Goal: Information Seeking & Learning: Learn about a topic

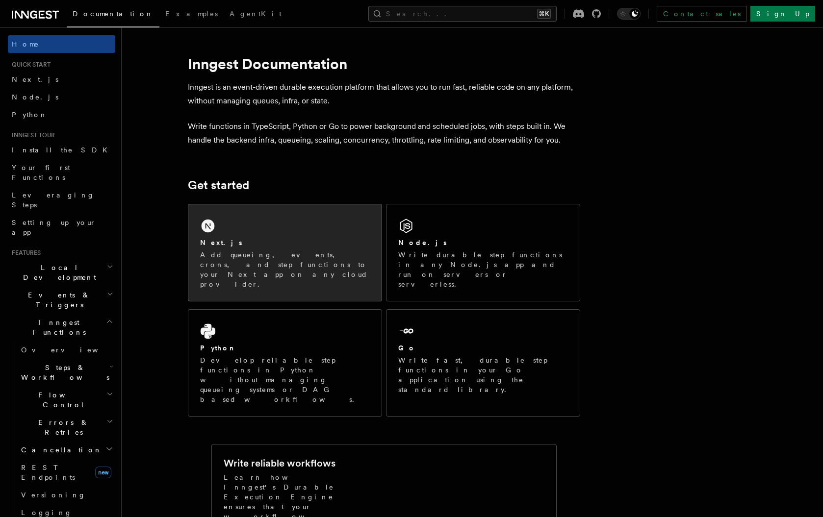
click at [271, 244] on div "Next.js" at bounding box center [285, 243] width 170 height 10
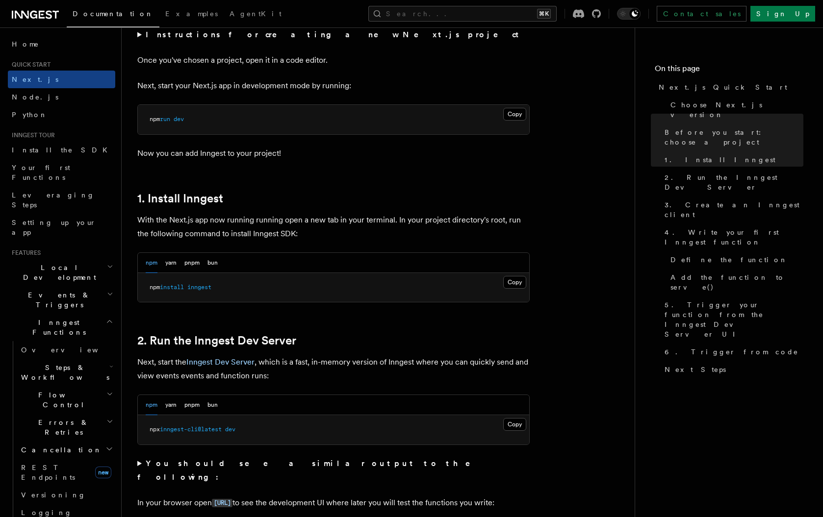
scroll to position [392, 0]
click at [513, 283] on button "Copy Copied" at bounding box center [514, 284] width 23 height 13
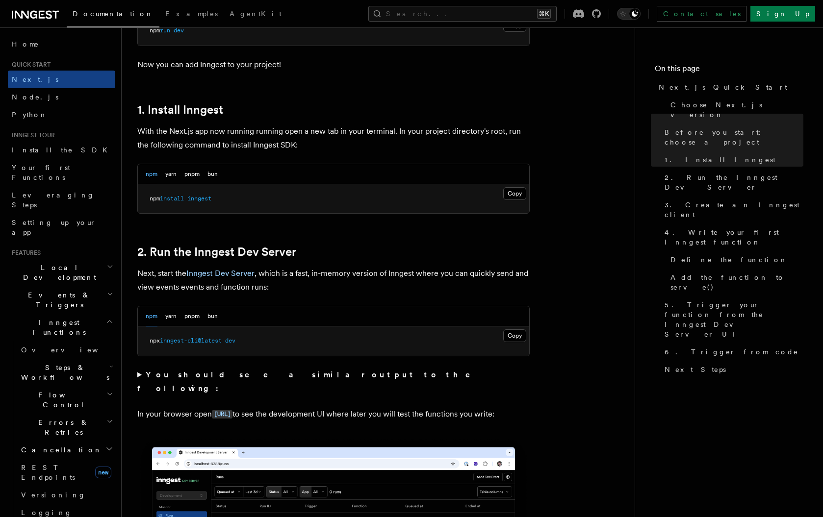
scroll to position [511, 0]
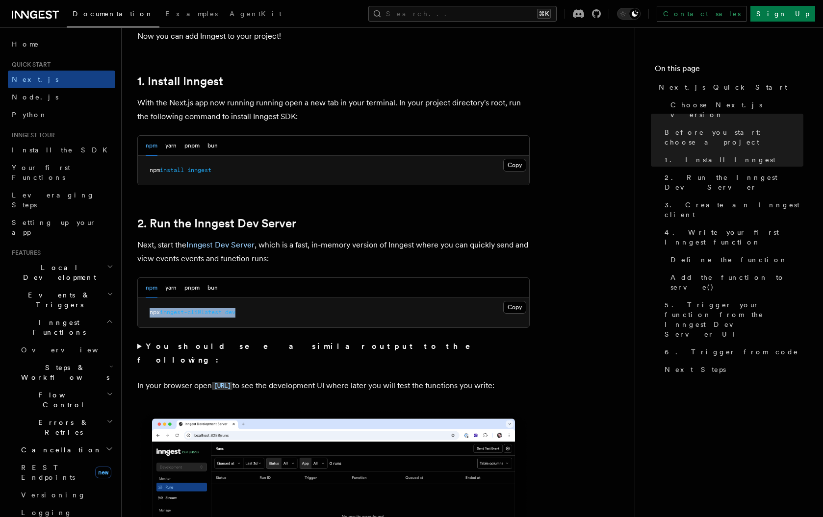
drag, startPoint x: 252, startPoint y: 312, endPoint x: 150, endPoint y: 312, distance: 102.0
click at [150, 312] on pre "npx inngest-cli@latest dev" at bounding box center [333, 312] width 391 height 29
copy span "npx inngest-cli@latest dev"
click at [299, 305] on pre "npx inngest-cli@latest dev" at bounding box center [333, 312] width 391 height 29
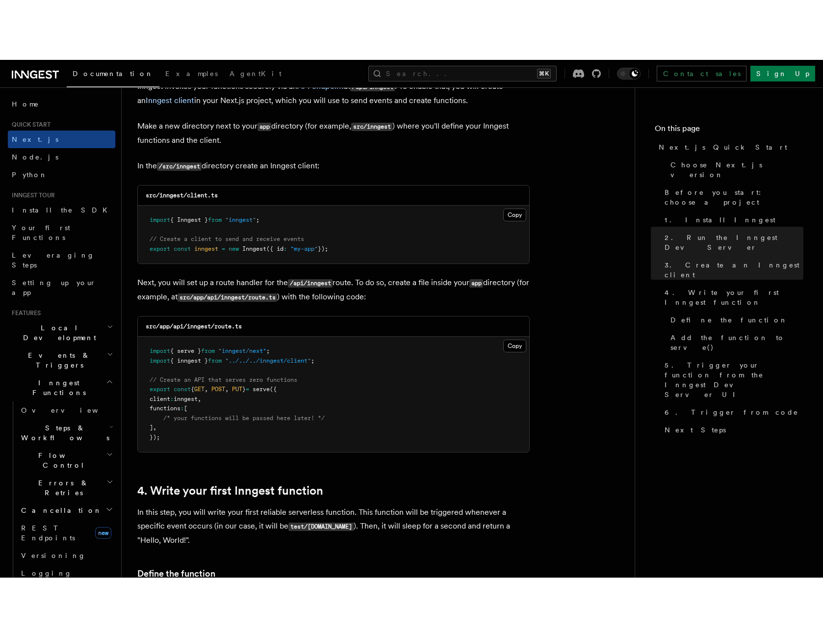
scroll to position [1200, 0]
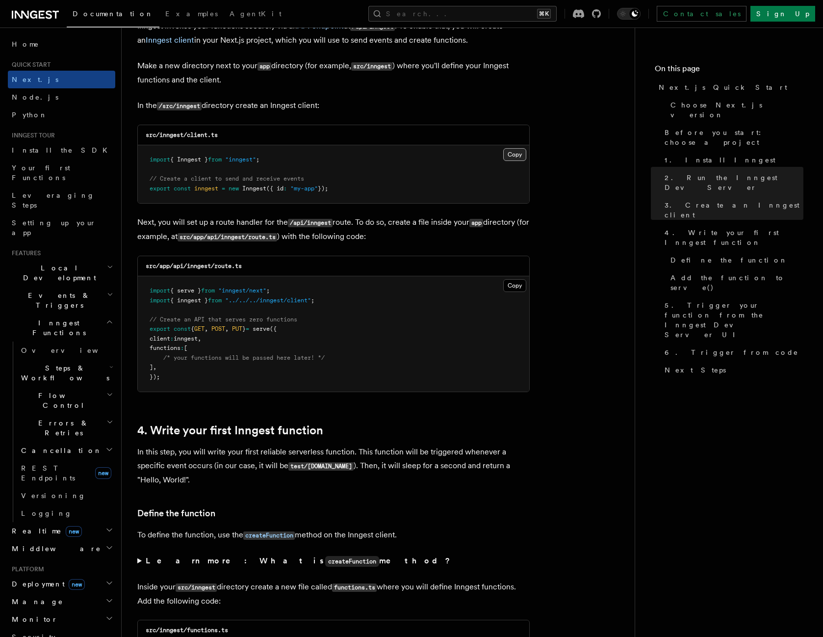
click at [524, 153] on button "Copy Copied" at bounding box center [514, 154] width 23 height 13
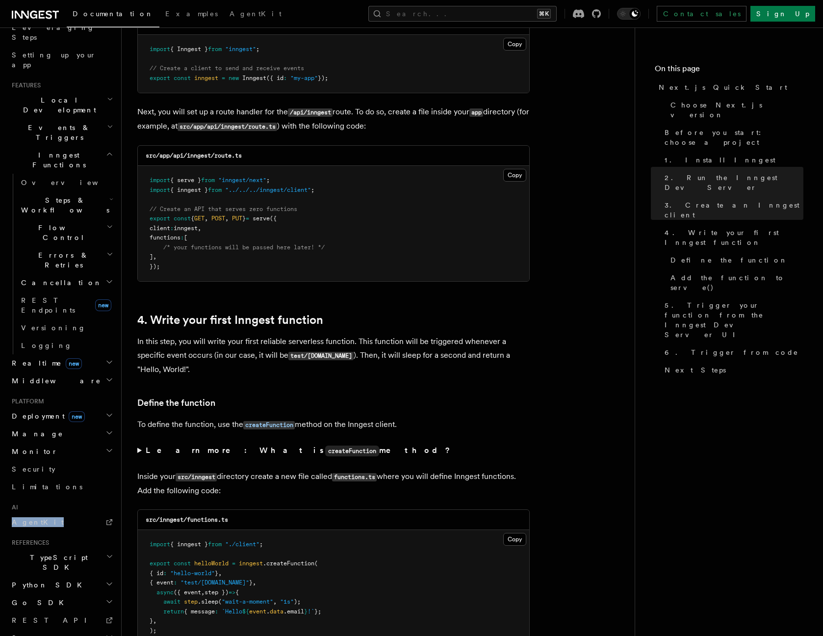
scroll to position [1310, 0]
click at [508, 256] on pre "import { serve } from "inngest/next" ; import { inngest } from "../../../innges…" at bounding box center [333, 224] width 391 height 115
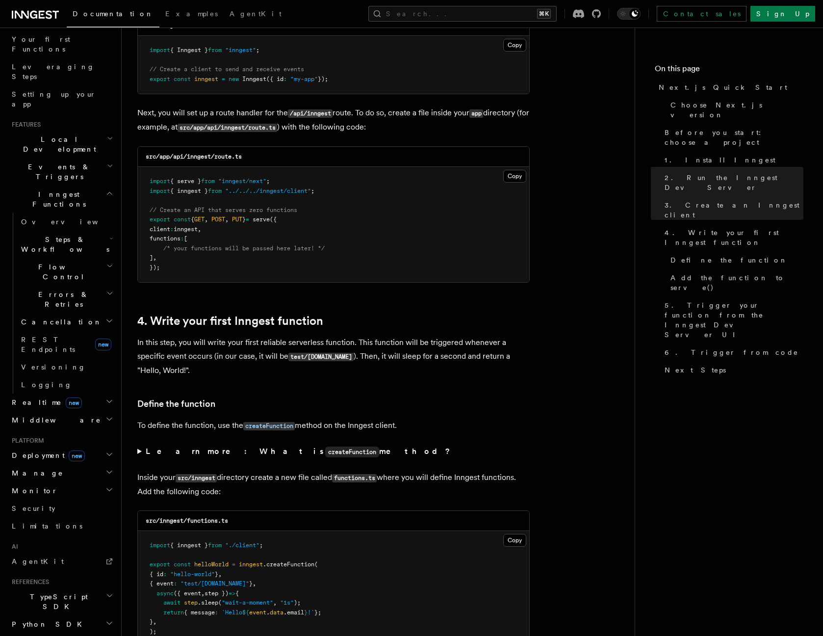
scroll to position [128, 0]
click at [96, 131] on h2 "Local Development" at bounding box center [61, 144] width 107 height 27
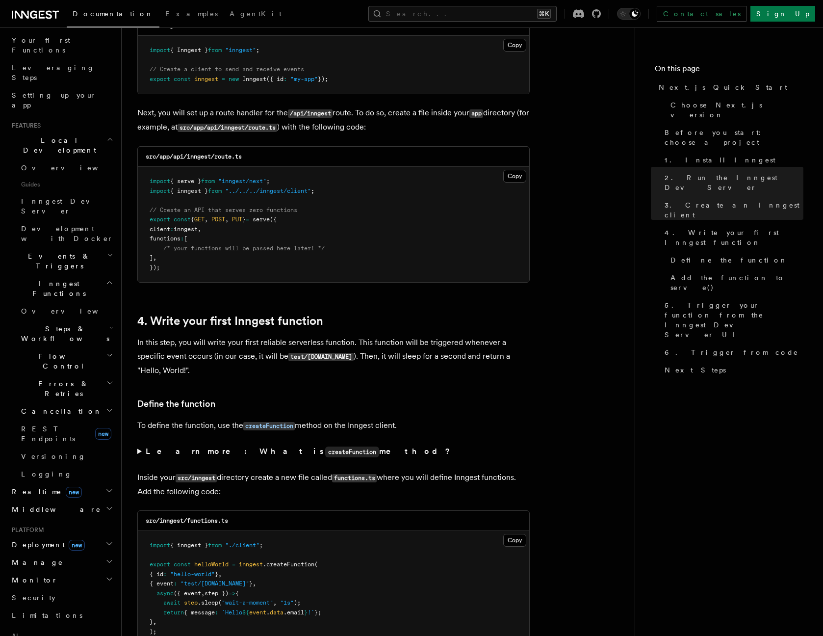
click at [96, 131] on h2 "Local Development" at bounding box center [61, 144] width 107 height 27
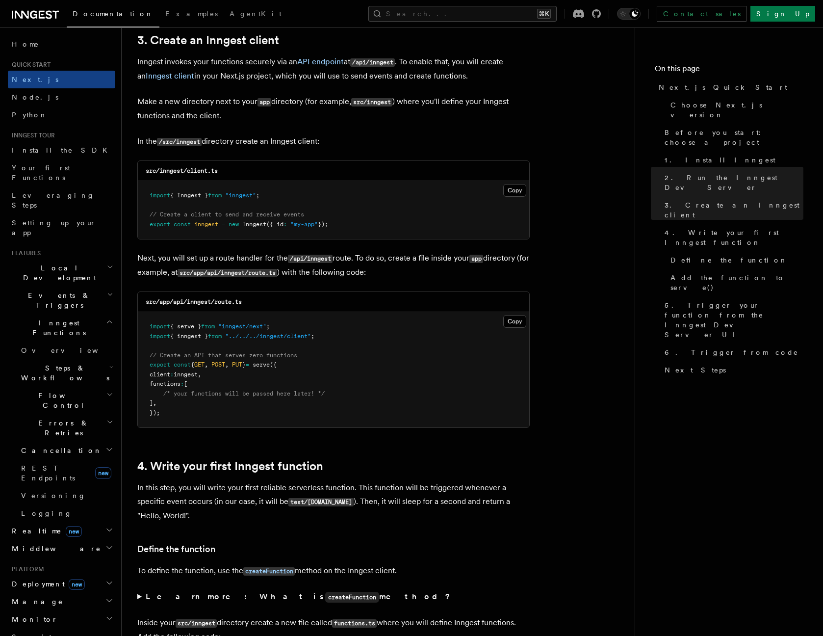
scroll to position [1164, 0]
click at [386, 192] on pre "import { Inngest } from "inngest" ; // Create a client to send and receive even…" at bounding box center [333, 210] width 391 height 58
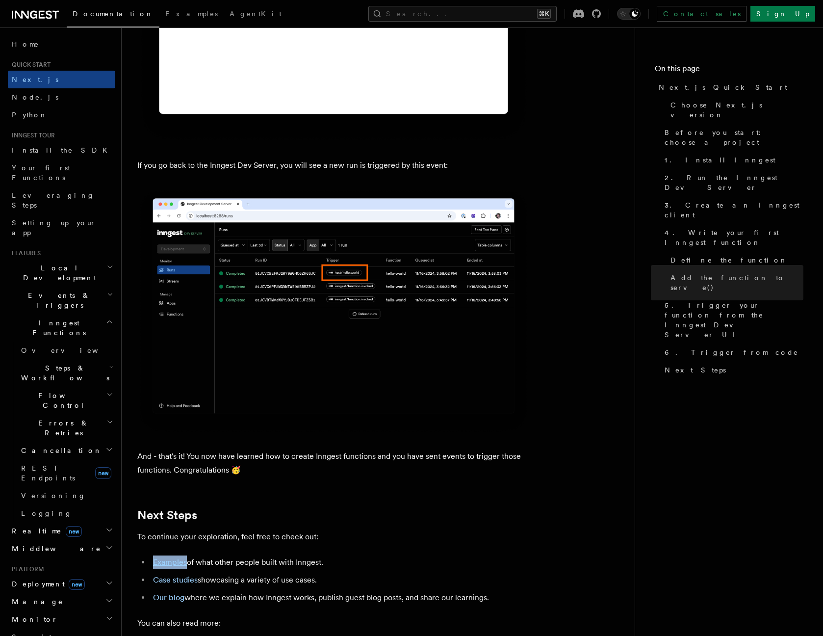
scroll to position [5651, 0]
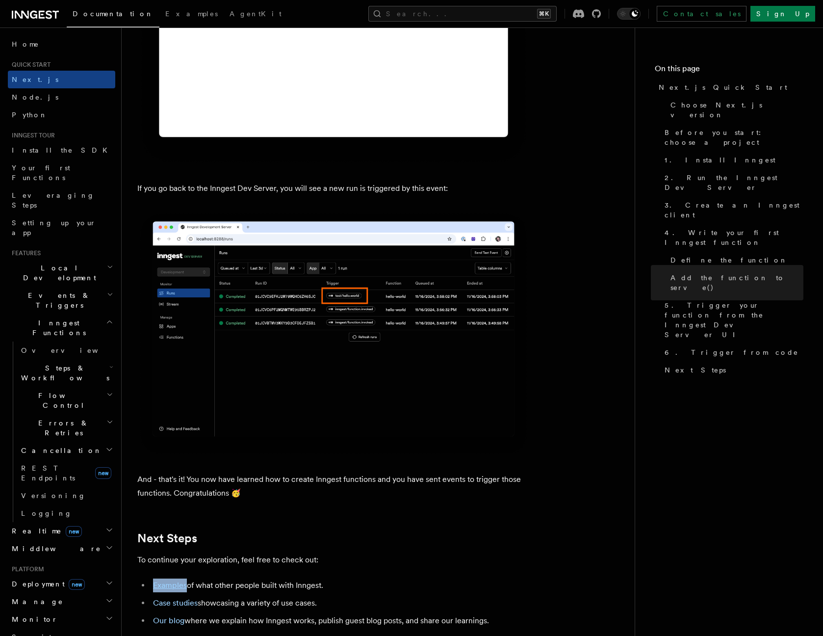
click at [56, 363] on span "Steps & Workflows" at bounding box center [63, 373] width 92 height 20
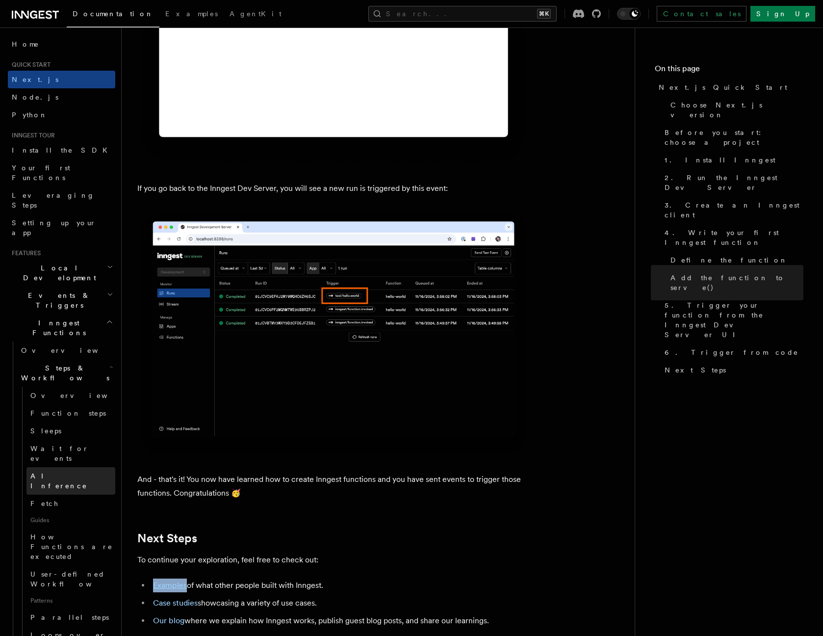
click at [53, 472] on span "AI Inference" at bounding box center [58, 481] width 57 height 18
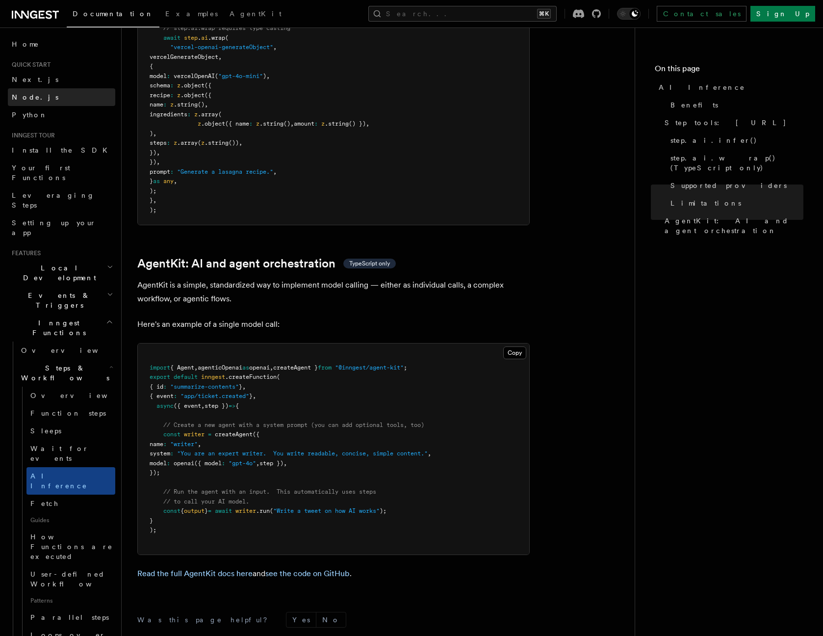
scroll to position [2660, 0]
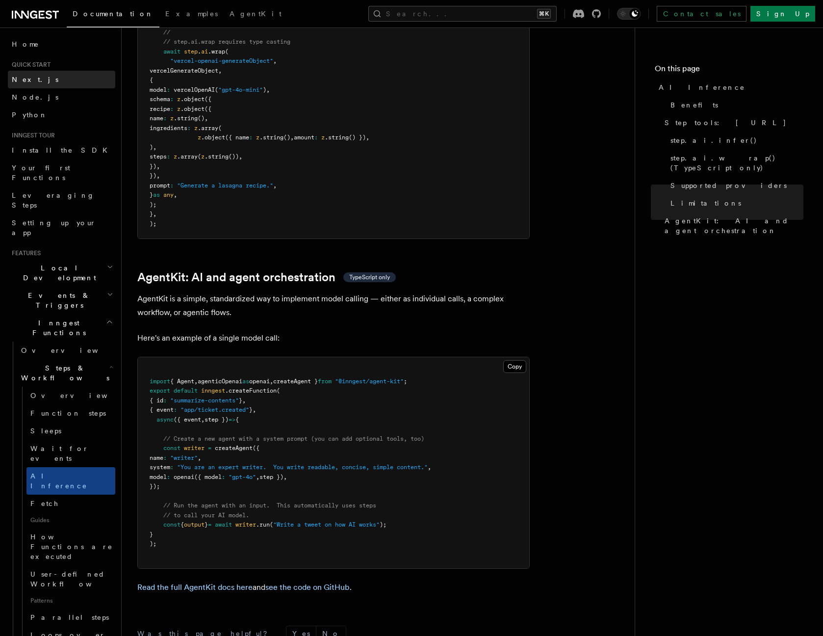
click at [40, 75] on link "Next.js" at bounding box center [61, 80] width 107 height 18
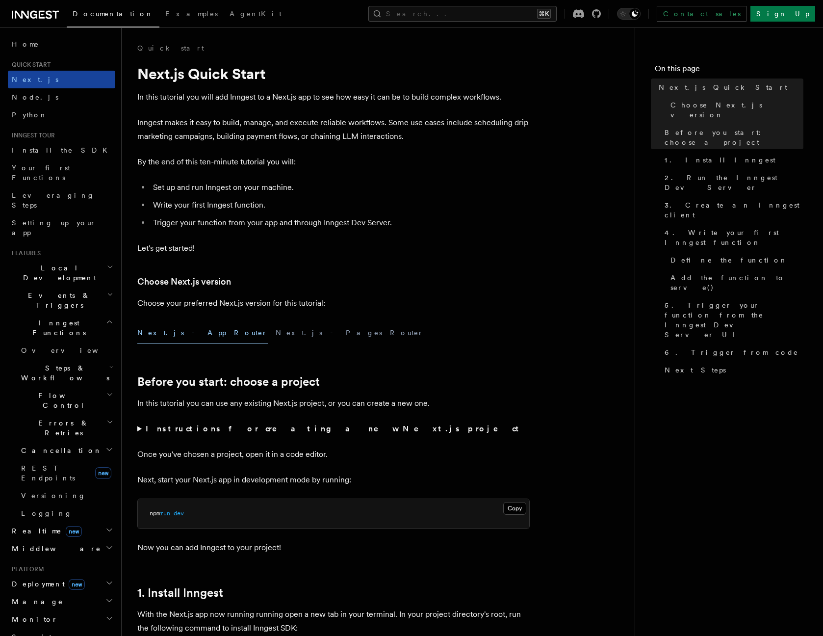
click at [27, 71] on link "Next.js" at bounding box center [61, 80] width 107 height 18
click at [30, 64] on span "Quick start" at bounding box center [29, 65] width 43 height 8
click at [63, 191] on span "Leveraging Steps" at bounding box center [53, 200] width 83 height 18
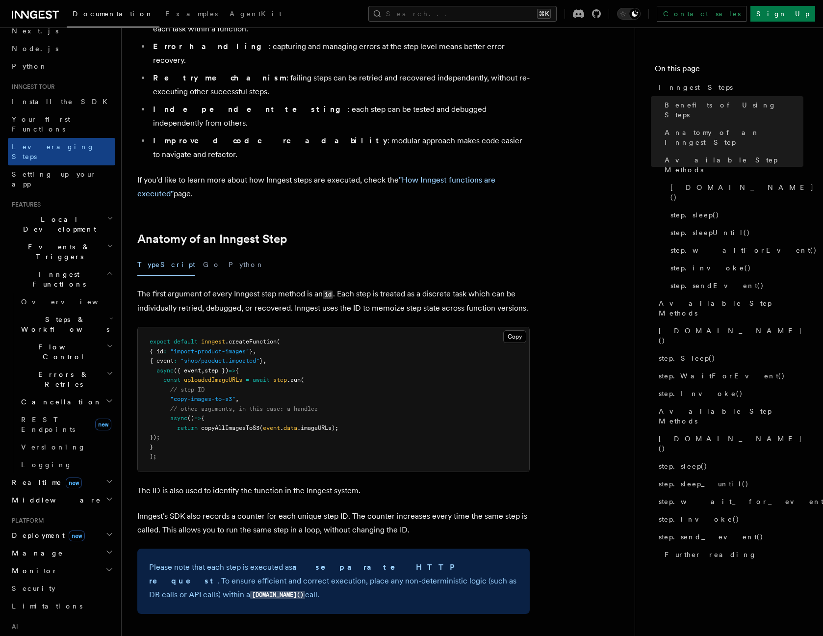
scroll to position [104, 0]
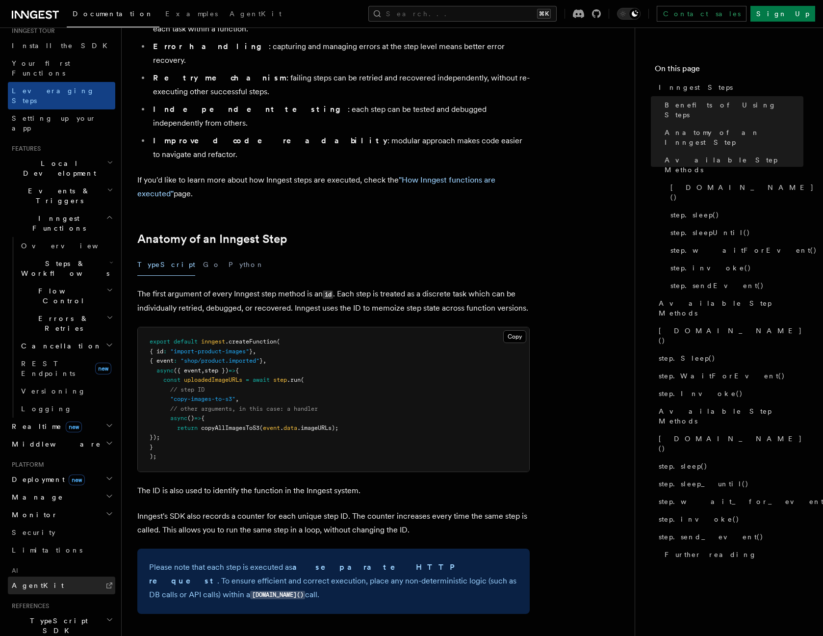
click at [39, 517] on link "AgentKit" at bounding box center [61, 585] width 107 height 18
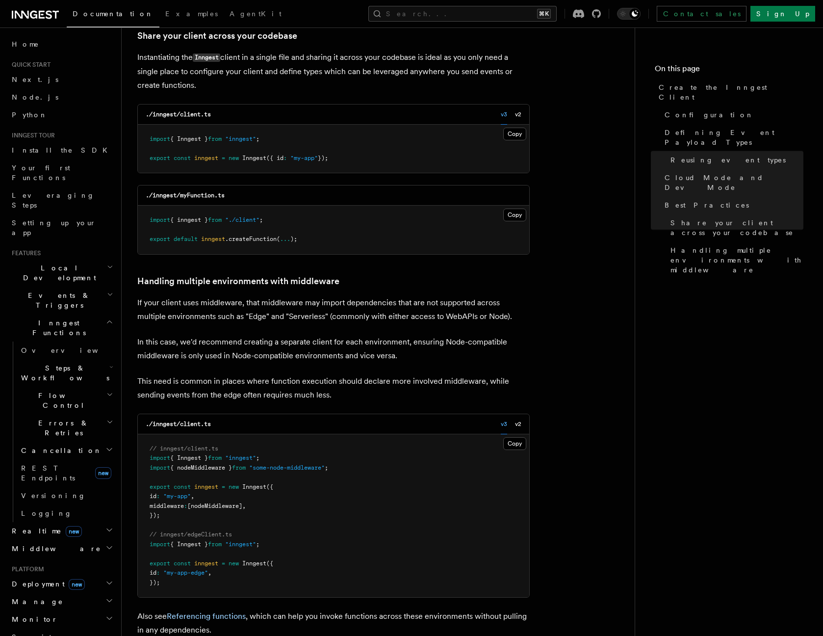
scroll to position [1910, 0]
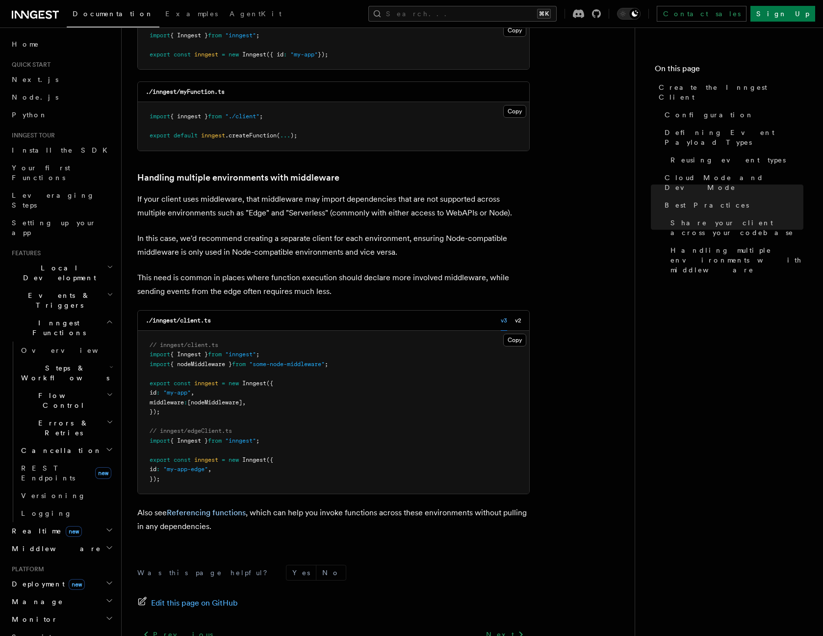
click at [73, 286] on h2 "Events & Triggers" at bounding box center [61, 299] width 107 height 27
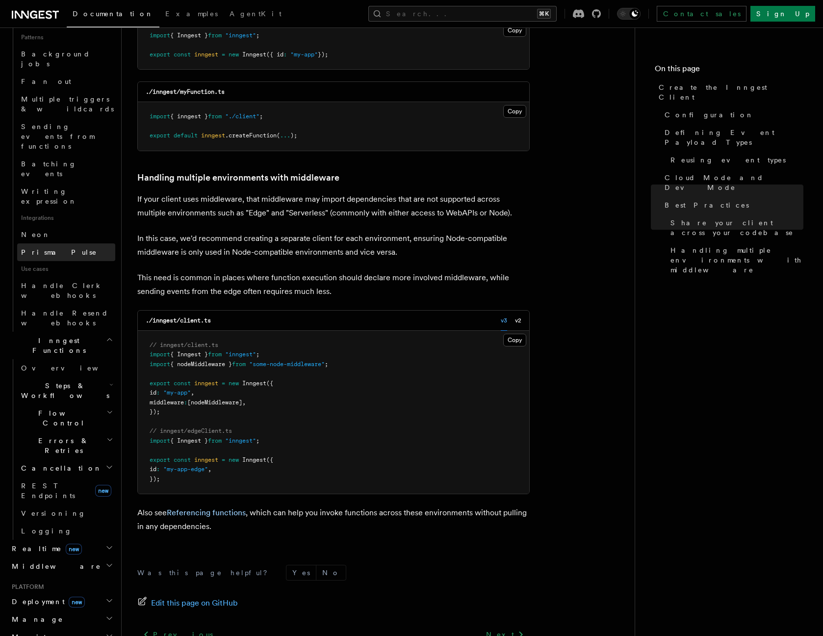
scroll to position [532, 0]
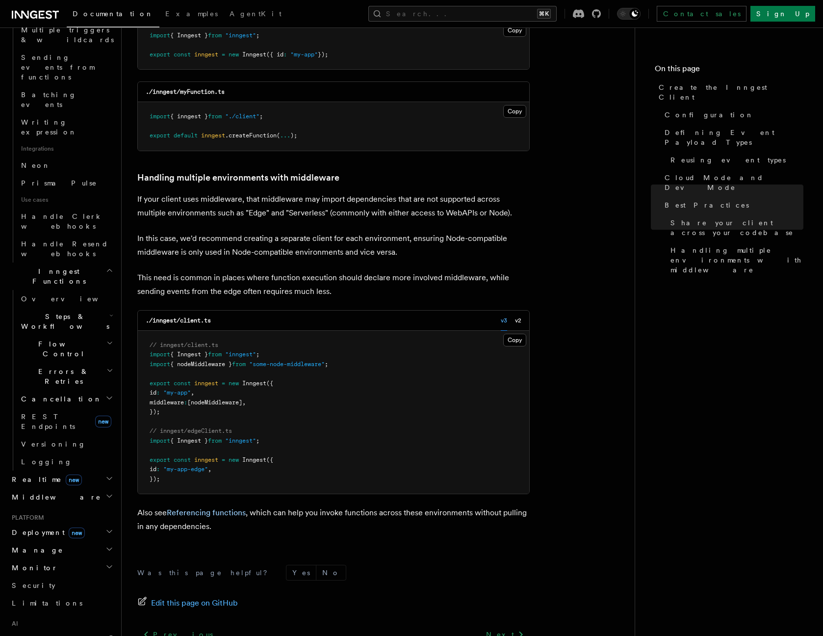
click at [48, 492] on span "Middleware" at bounding box center [54, 497] width 93 height 10
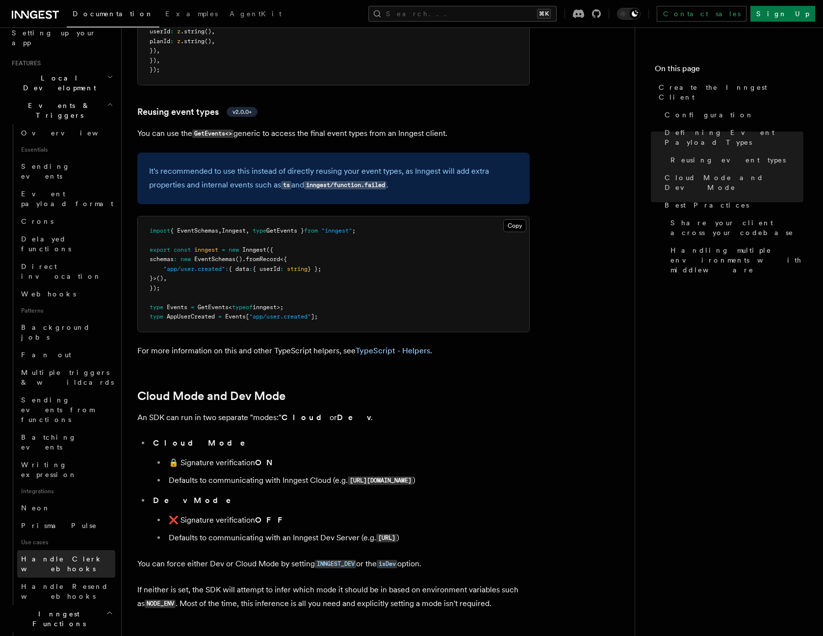
scroll to position [245, 0]
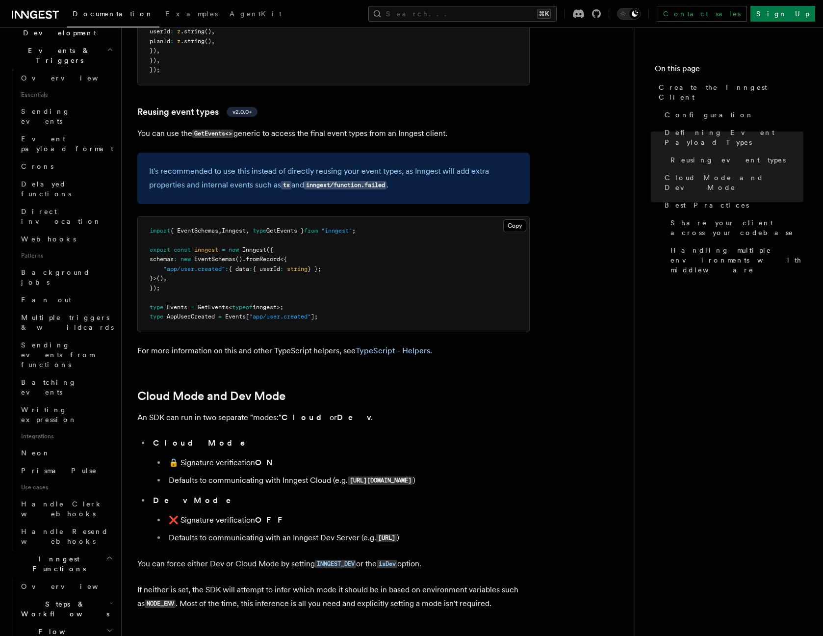
click at [74, 599] on span "Steps & Workflows" at bounding box center [63, 609] width 92 height 20
click at [75, 599] on span "Steps & Workflows" at bounding box center [63, 609] width 92 height 20
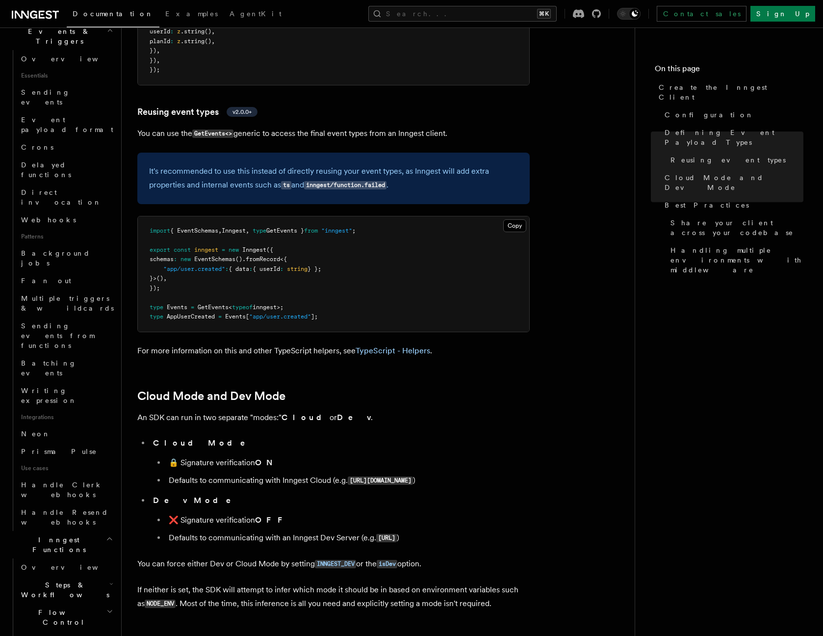
click at [66, 580] on span "Steps & Workflows" at bounding box center [63, 590] width 92 height 20
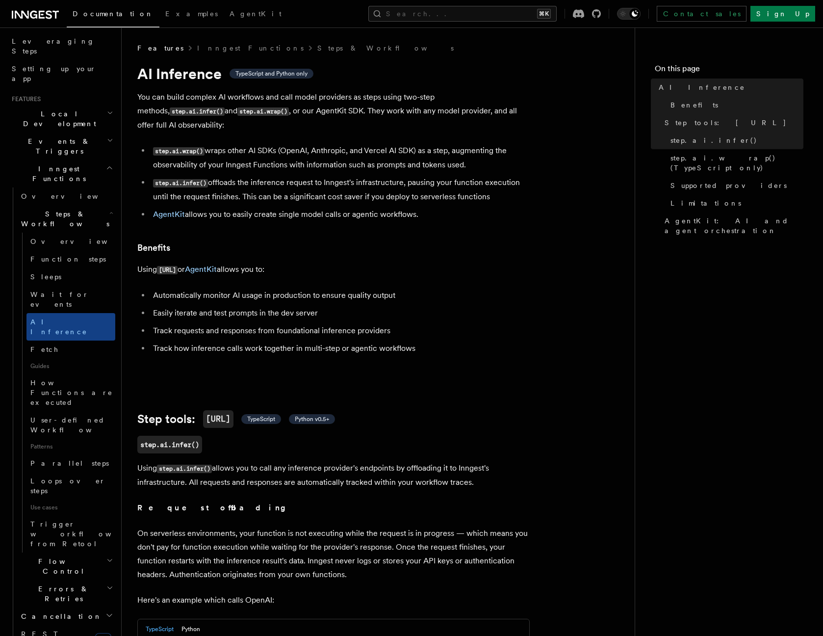
scroll to position [150, 0]
click at [61, 140] on span "Events & Triggers" at bounding box center [57, 150] width 99 height 20
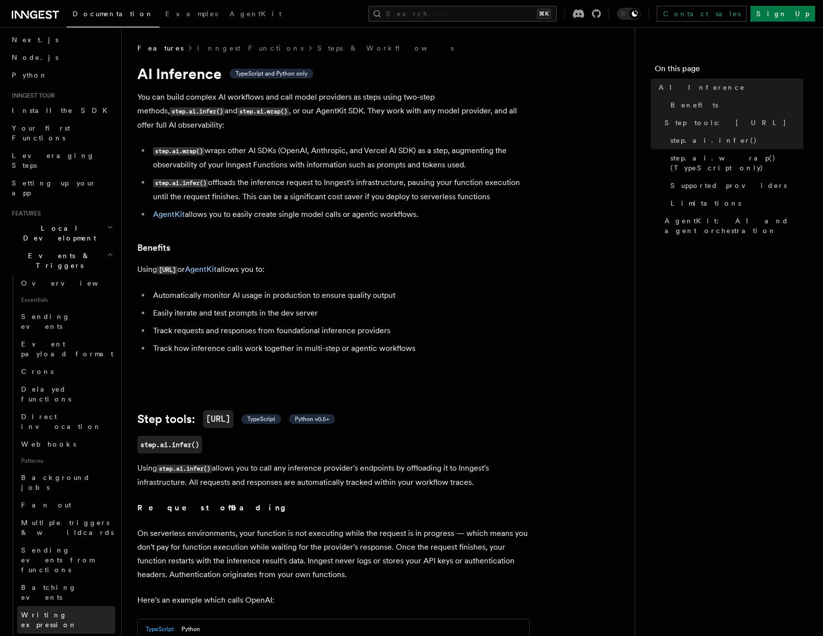
scroll to position [0, 0]
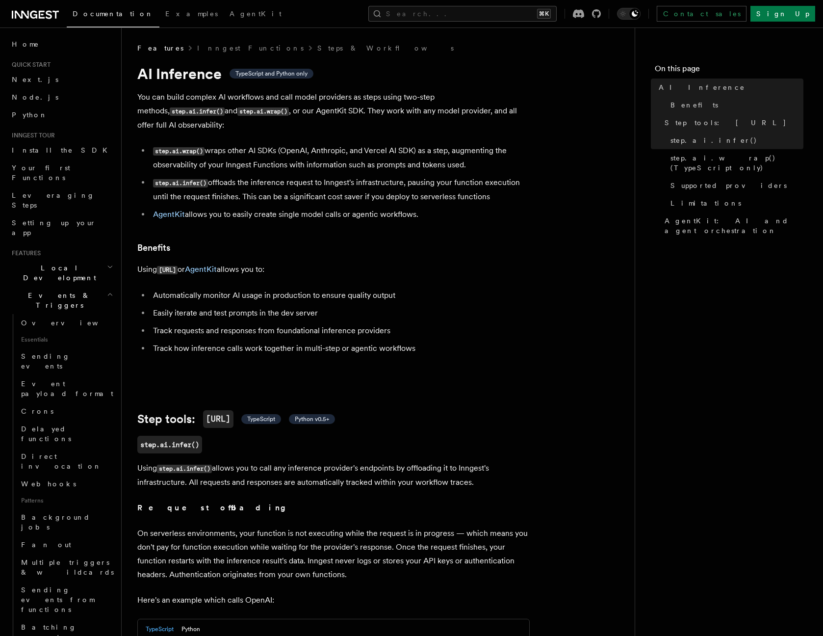
click at [66, 286] on h2 "Events & Triggers" at bounding box center [61, 299] width 107 height 27
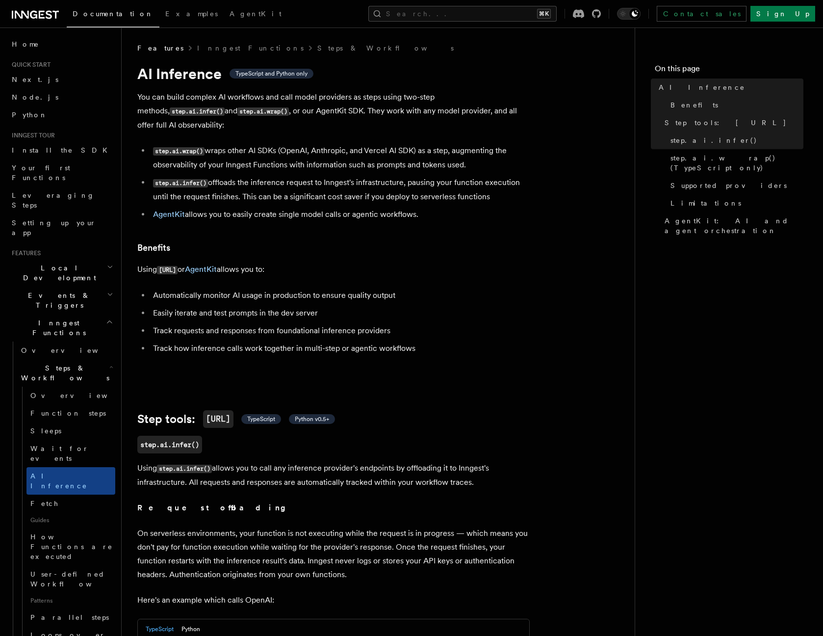
click at [56, 318] on span "Inngest Functions" at bounding box center [57, 328] width 98 height 20
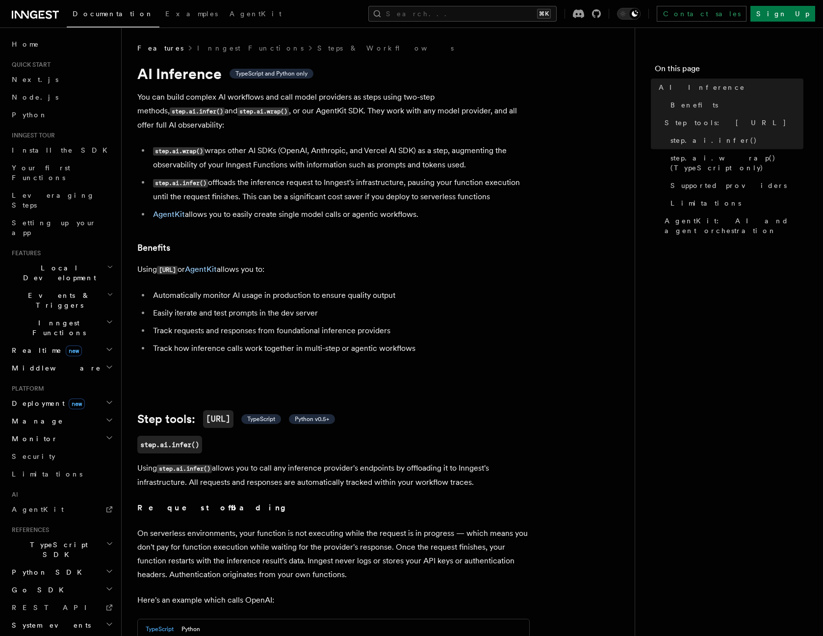
click at [46, 318] on span "Inngest Functions" at bounding box center [57, 328] width 98 height 20
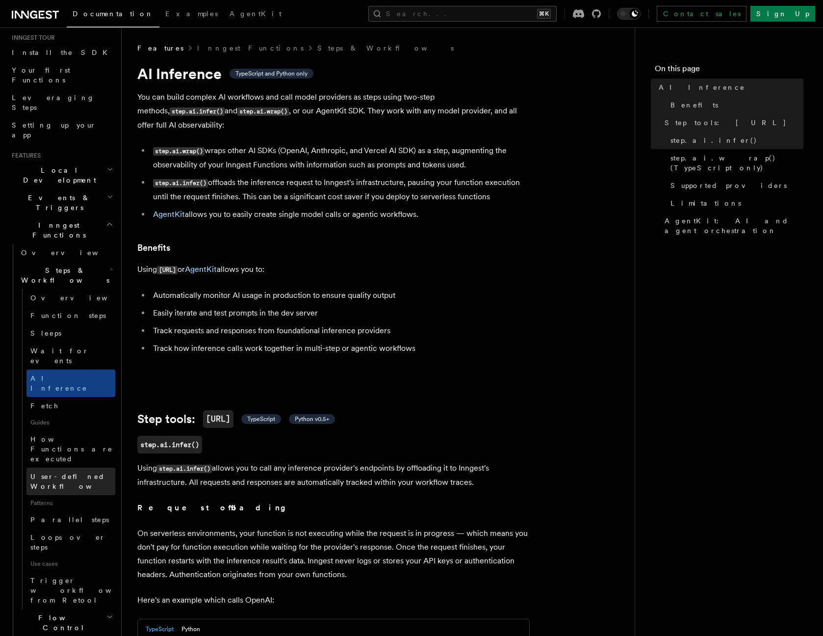
scroll to position [99, 0]
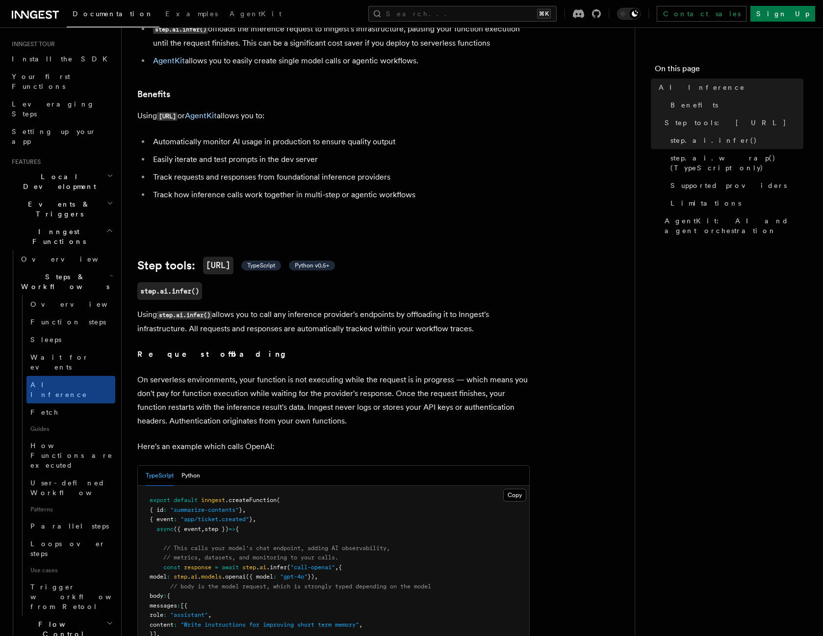
scroll to position [91, 0]
click at [165, 15] on span "Examples" at bounding box center [191, 14] width 52 height 8
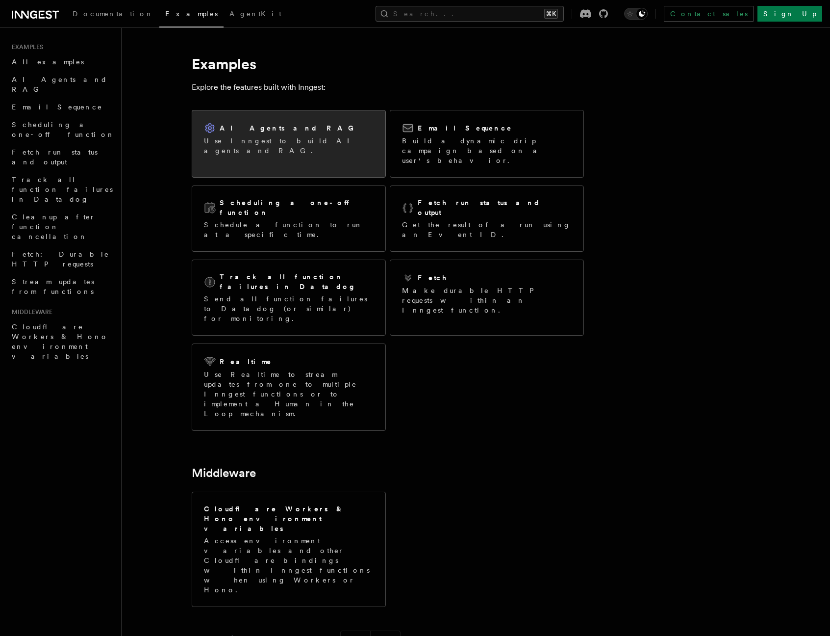
click at [265, 129] on h2 "AI Agents and RAG" at bounding box center [289, 128] width 139 height 10
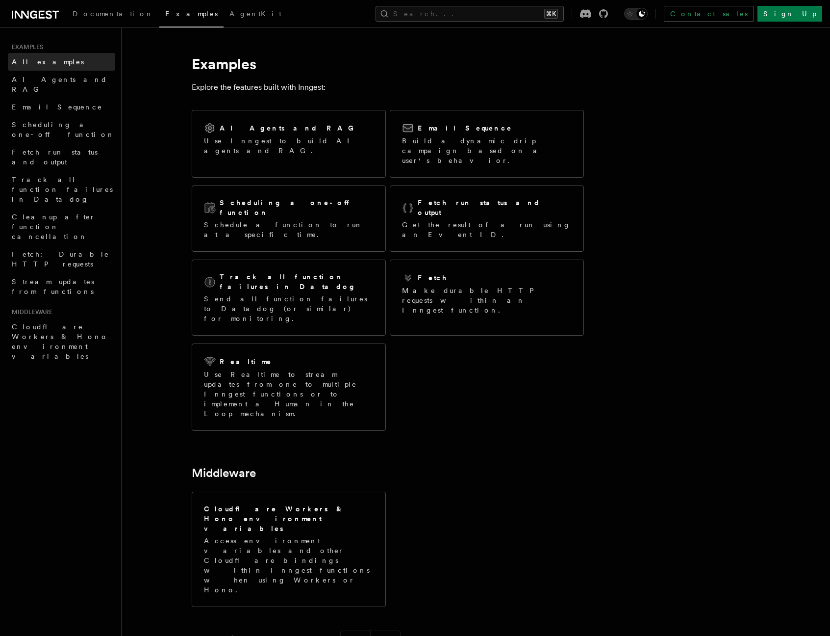
click at [66, 62] on link "All examples" at bounding box center [61, 62] width 107 height 18
click at [88, 11] on span "Documentation" at bounding box center [113, 14] width 81 height 8
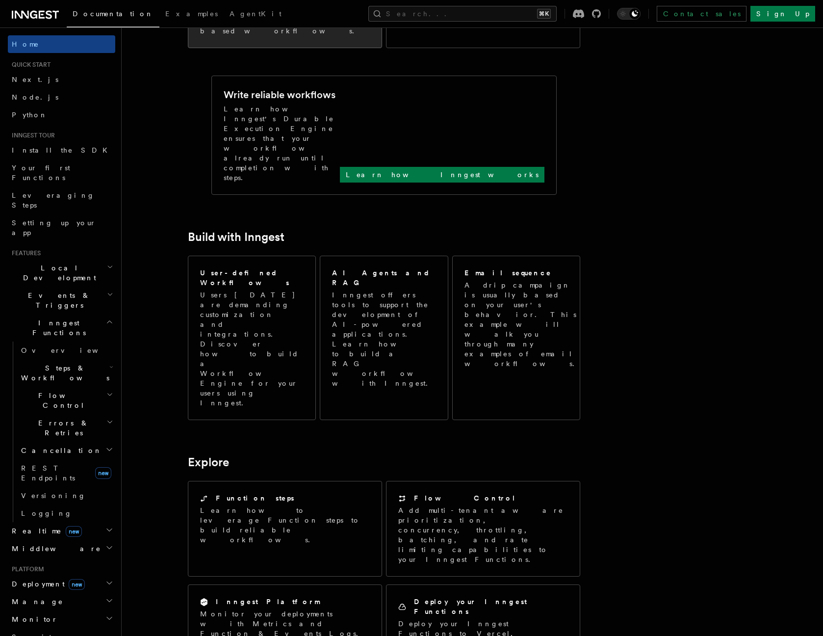
scroll to position [369, 0]
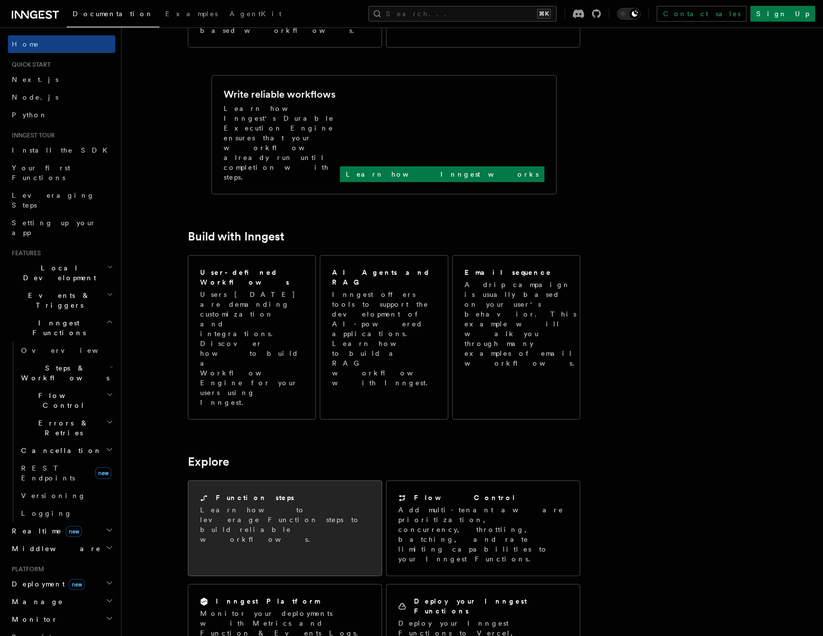
click at [323, 492] on div "Function steps" at bounding box center [285, 497] width 170 height 10
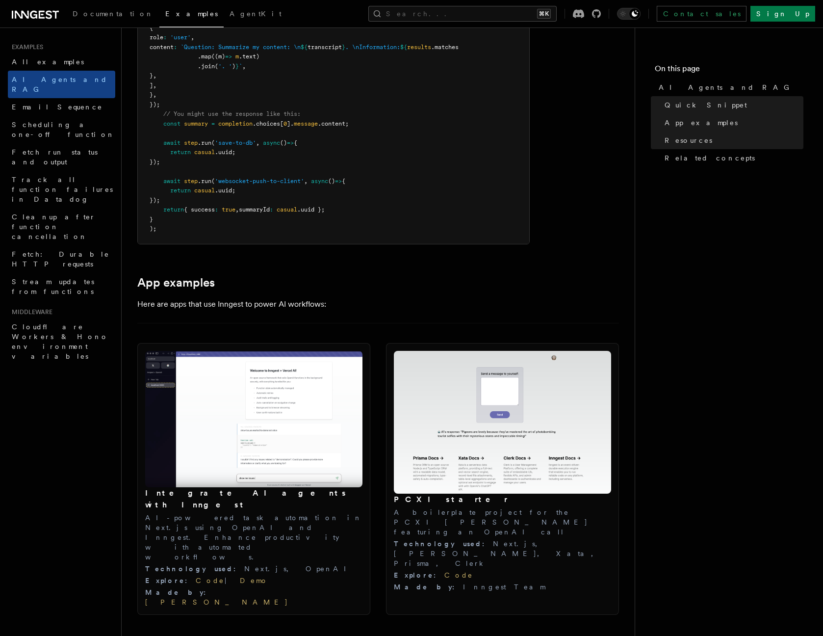
scroll to position [724, 0]
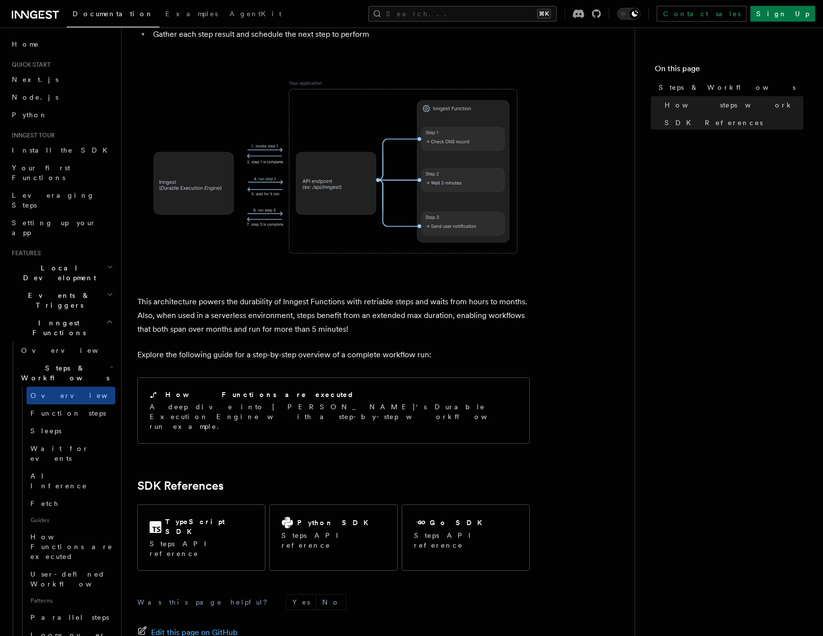
scroll to position [803, 0]
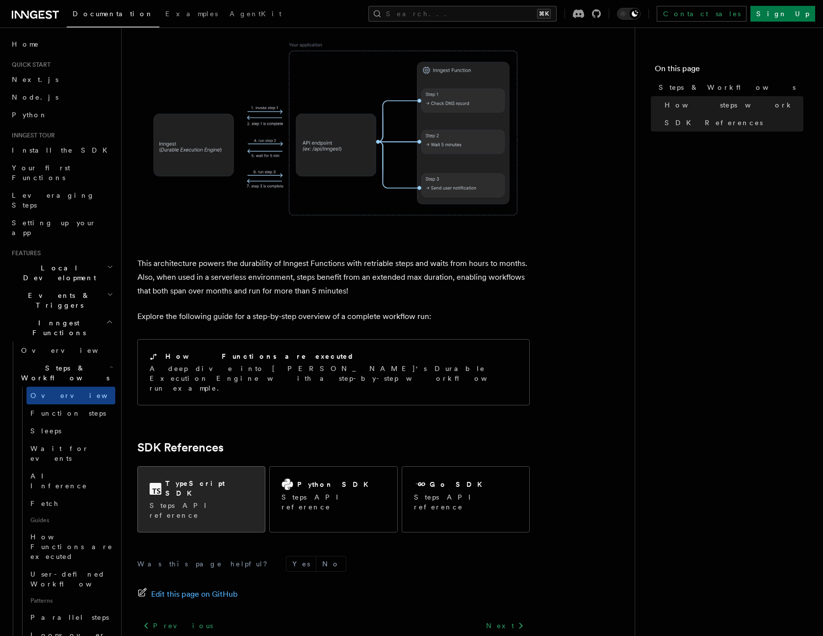
click at [229, 466] on div "TypeScript SDK Steps API reference" at bounding box center [201, 498] width 127 height 65
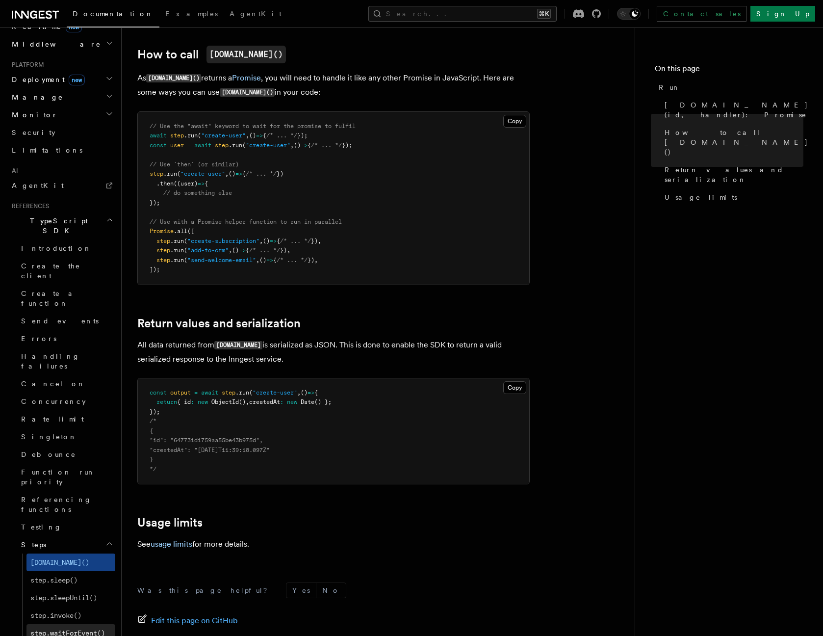
scroll to position [541, 0]
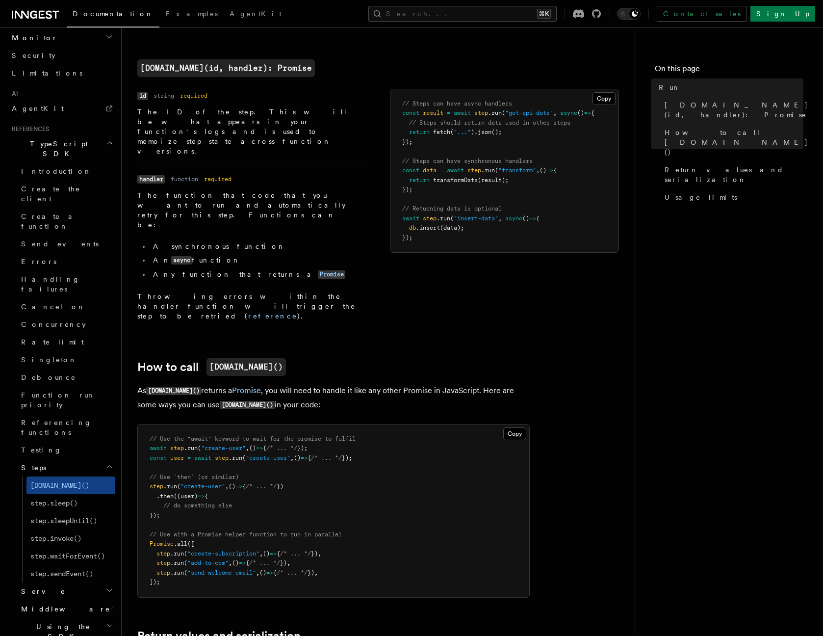
scroll to position [593, 0]
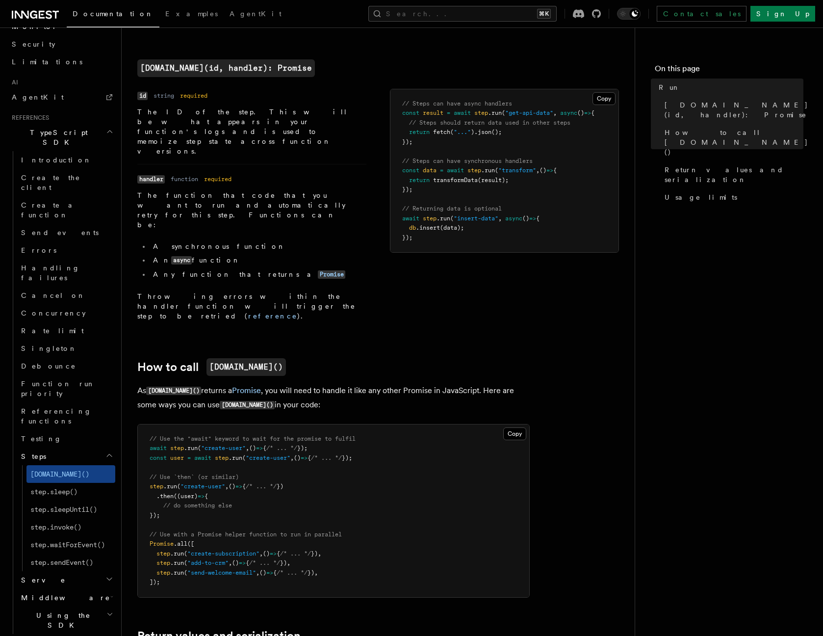
click at [85, 571] on h2 "Serve" at bounding box center [66, 580] width 98 height 18
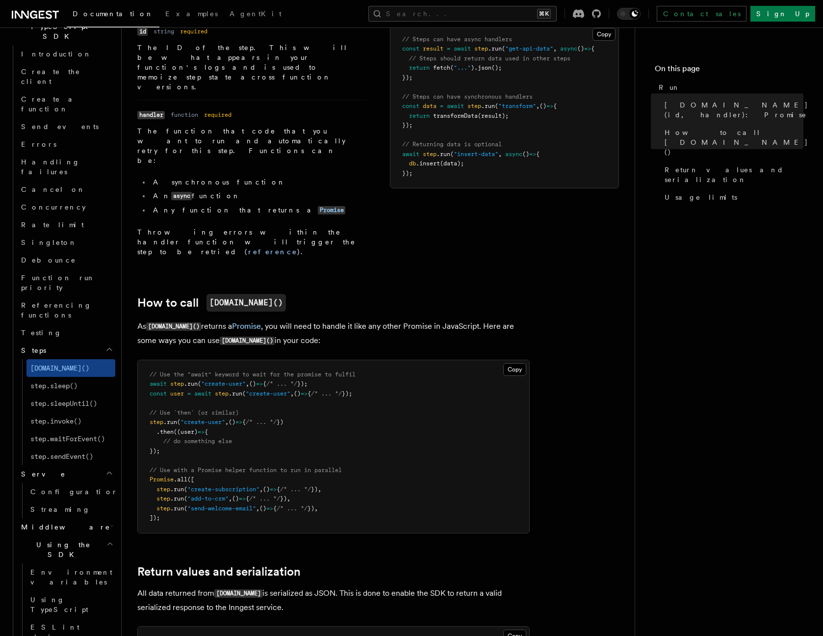
scroll to position [310, 0]
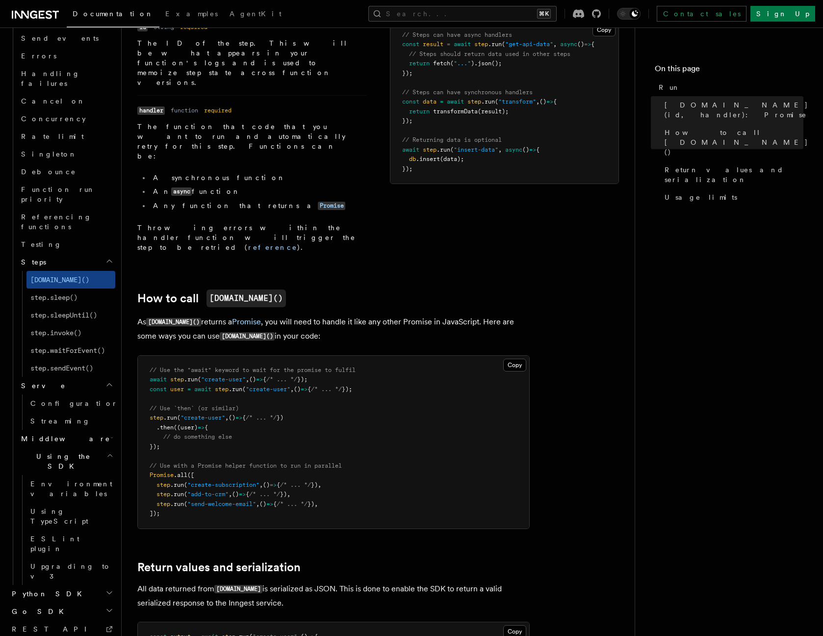
click at [59, 635] on h2 "System events" at bounding box center [61, 647] width 107 height 18
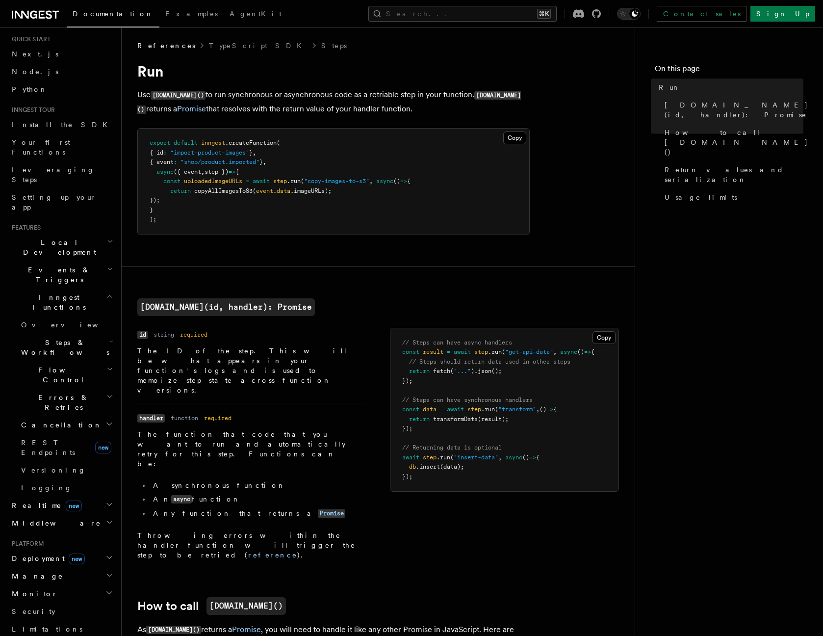
scroll to position [0, 0]
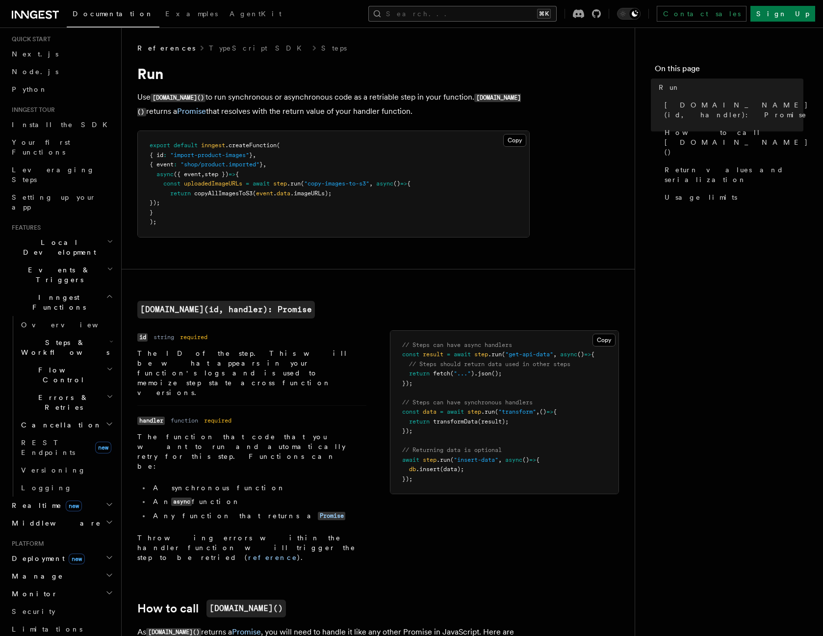
click at [461, 6] on button "Search... ⌘K" at bounding box center [462, 14] width 188 height 16
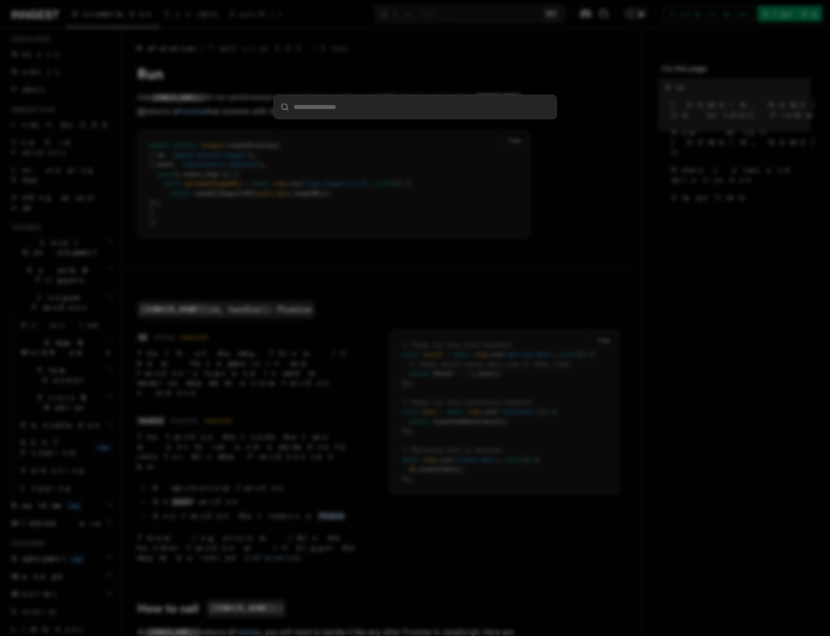
click at [458, 10] on div at bounding box center [415, 318] width 830 height 636
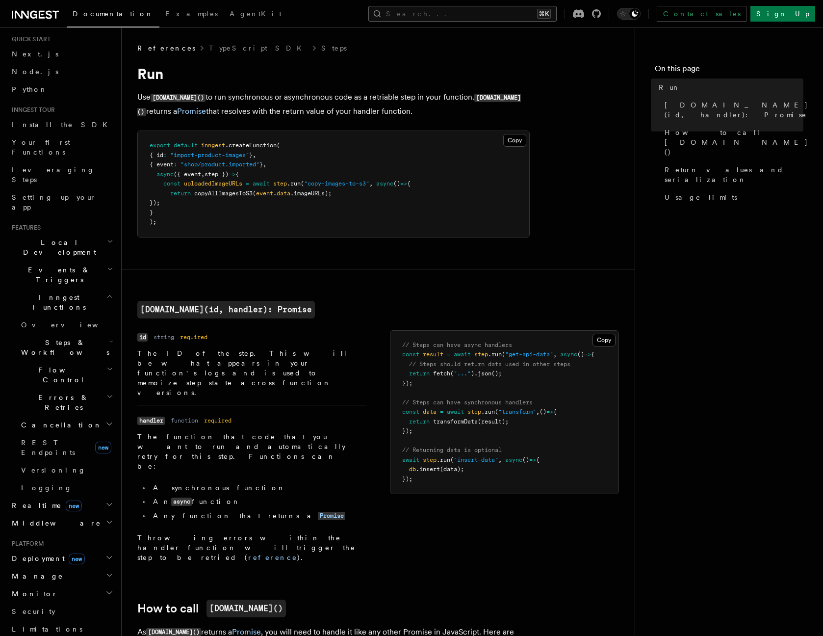
click at [439, 21] on button "Search... ⌘K" at bounding box center [462, 14] width 188 height 16
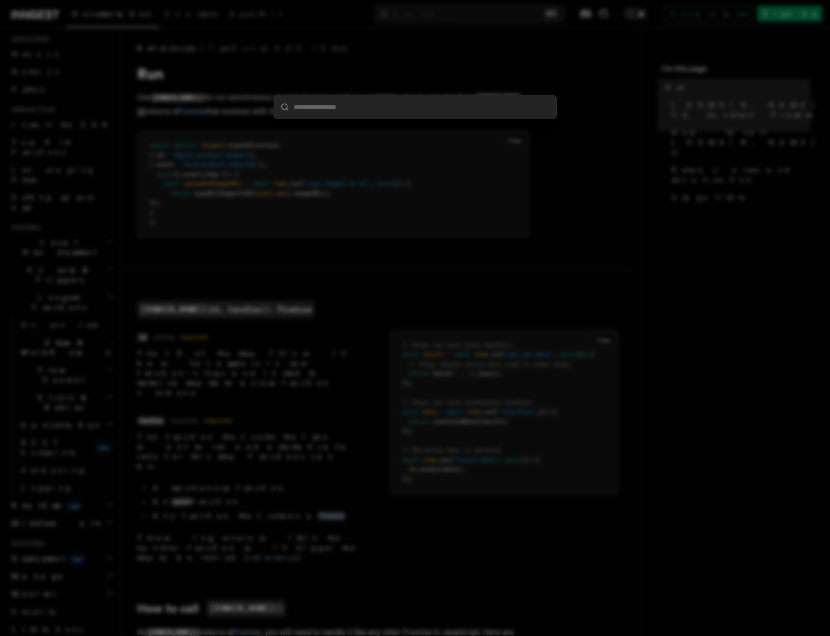
click at [460, 14] on div at bounding box center [415, 318] width 830 height 636
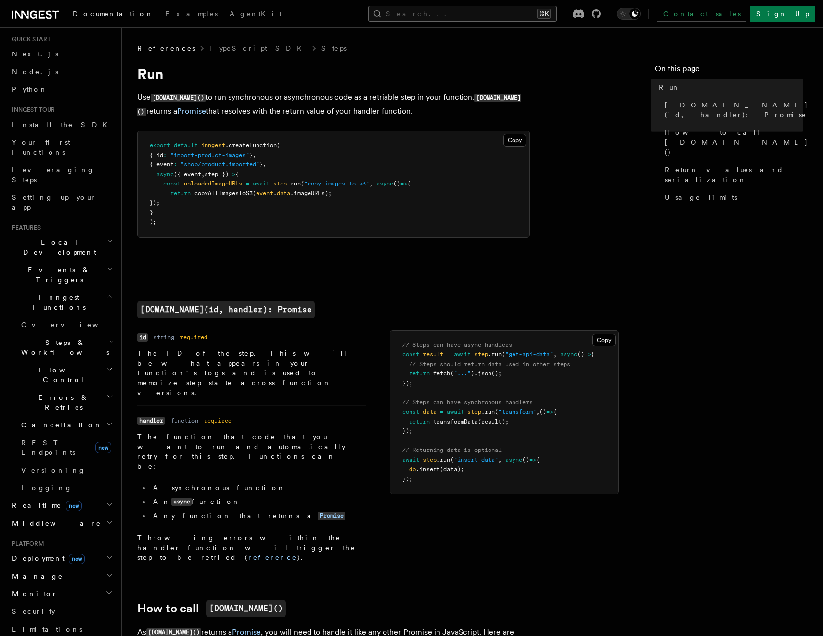
click at [475, 17] on button "Search... ⌘K" at bounding box center [462, 14] width 188 height 16
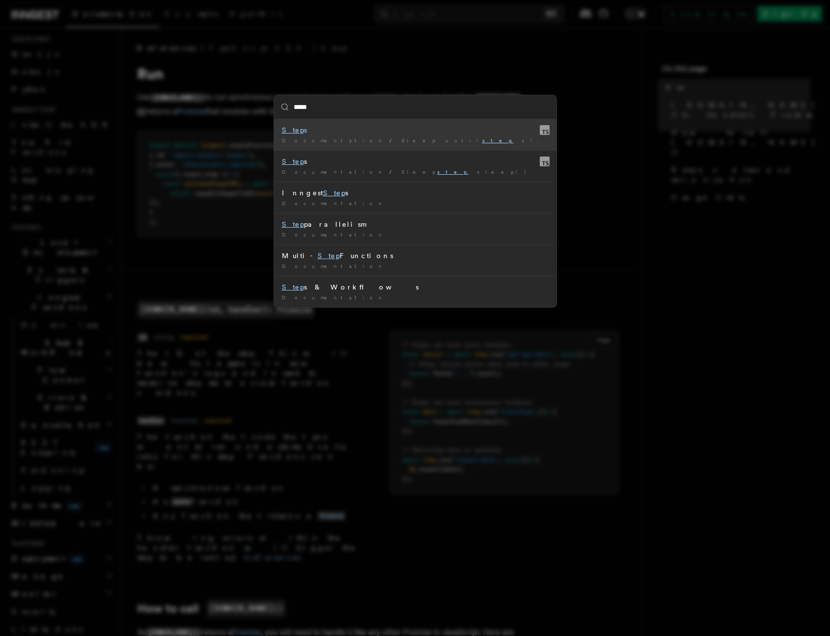
type input "******"
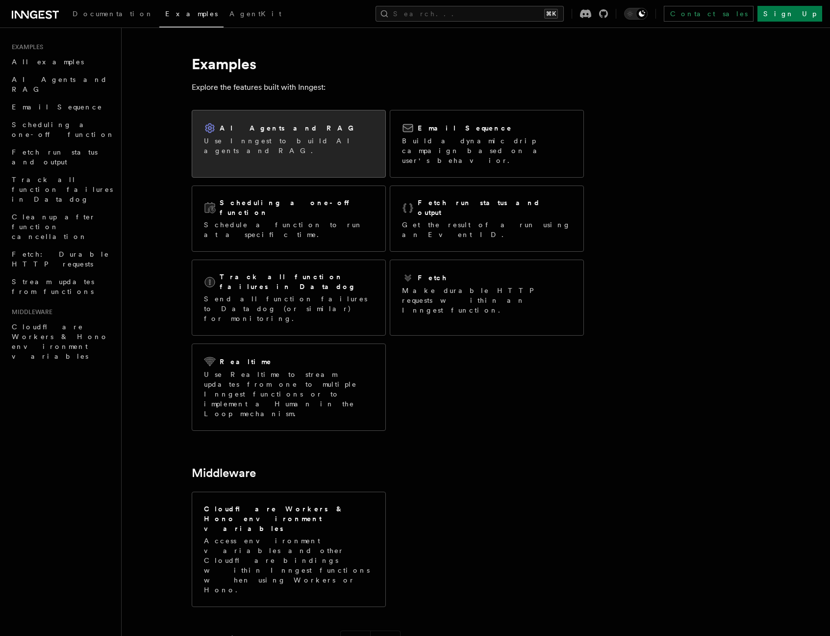
click at [292, 154] on div "AI Agents and RAG Use Inngest to build AI agents and RAG." at bounding box center [288, 138] width 193 height 57
